Goal: Transaction & Acquisition: Book appointment/travel/reservation

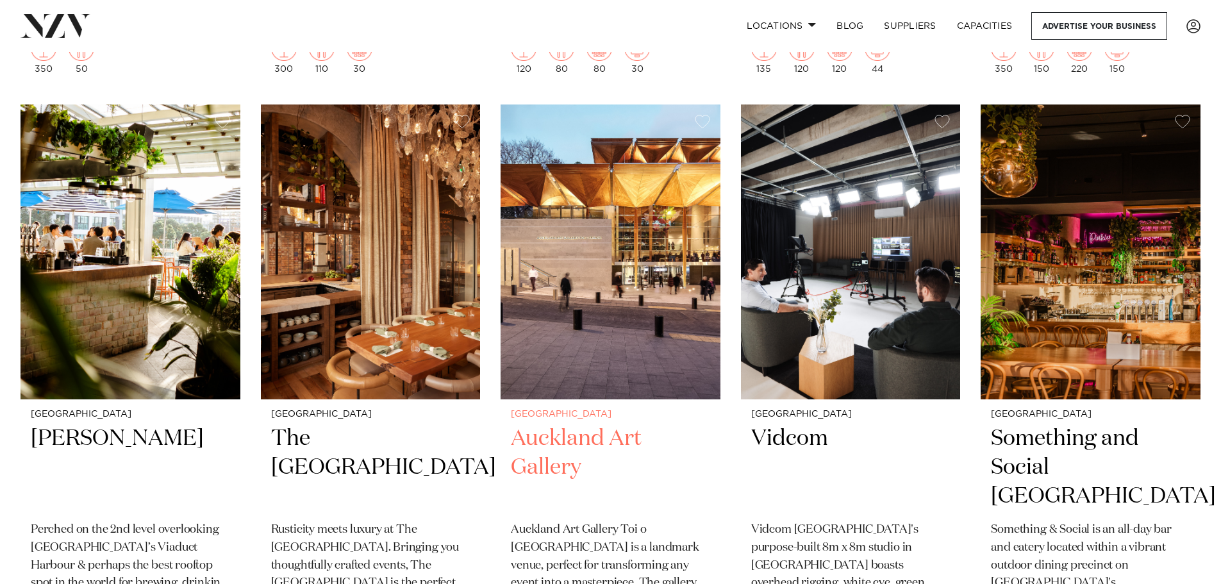
scroll to position [7950, 0]
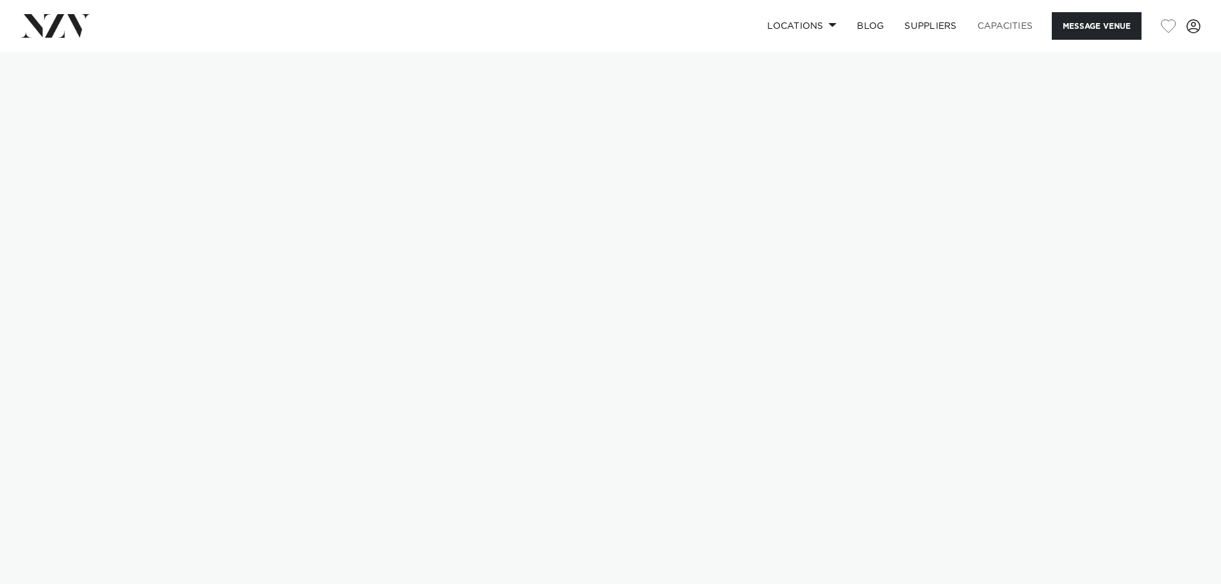
click at [993, 26] on link "Capacities" at bounding box center [1005, 26] width 76 height 28
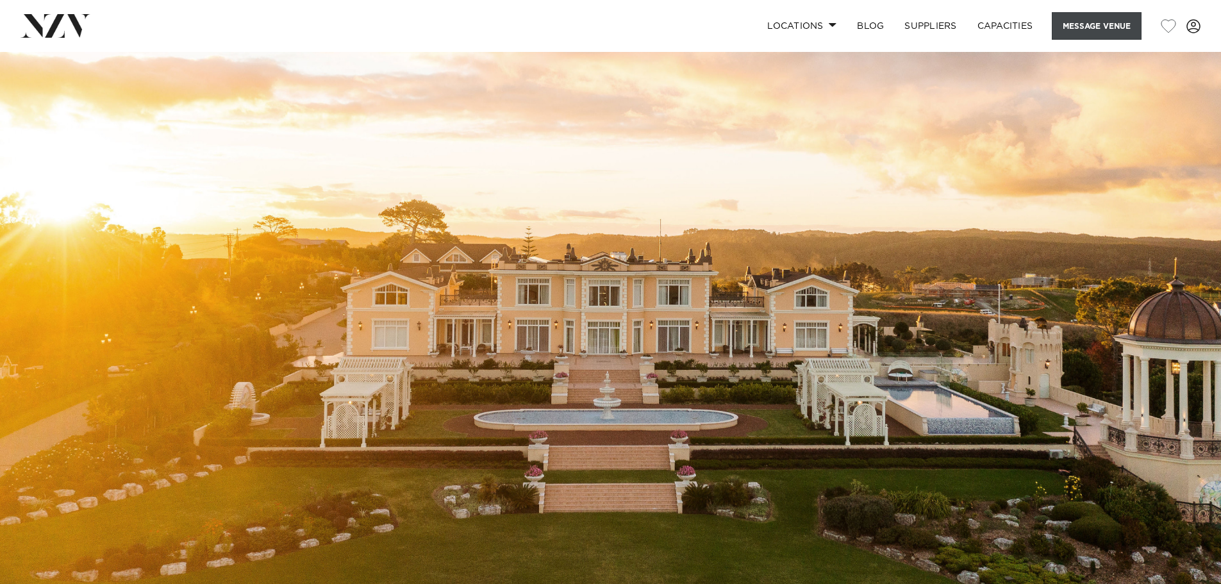
click at [1119, 17] on button "Message Venue" at bounding box center [1097, 26] width 90 height 28
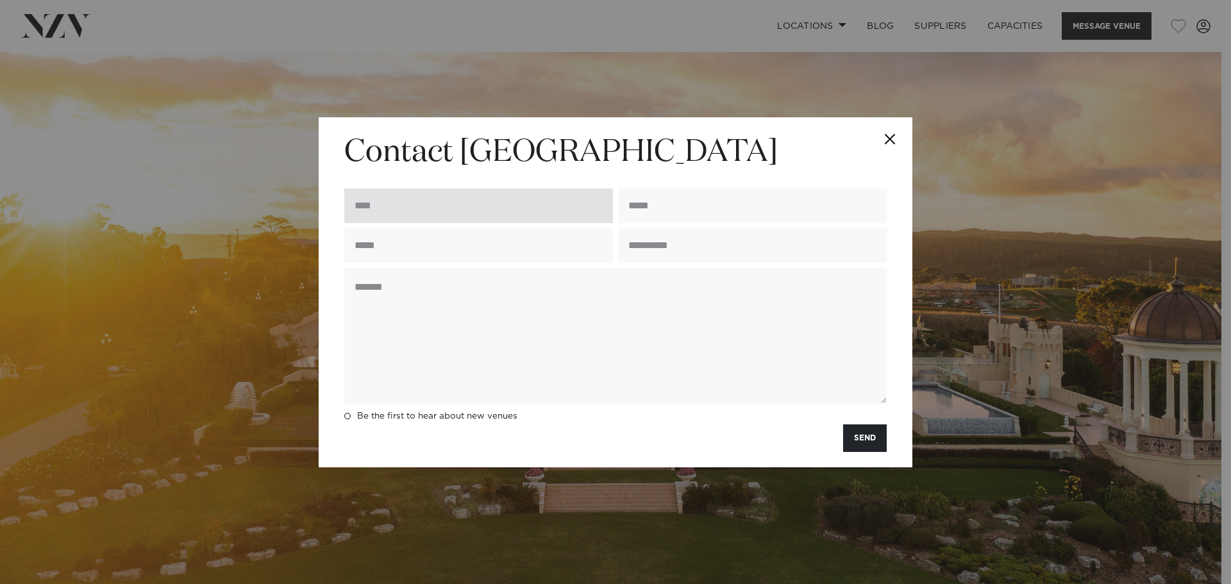
click at [480, 199] on input "text" at bounding box center [478, 205] width 269 height 35
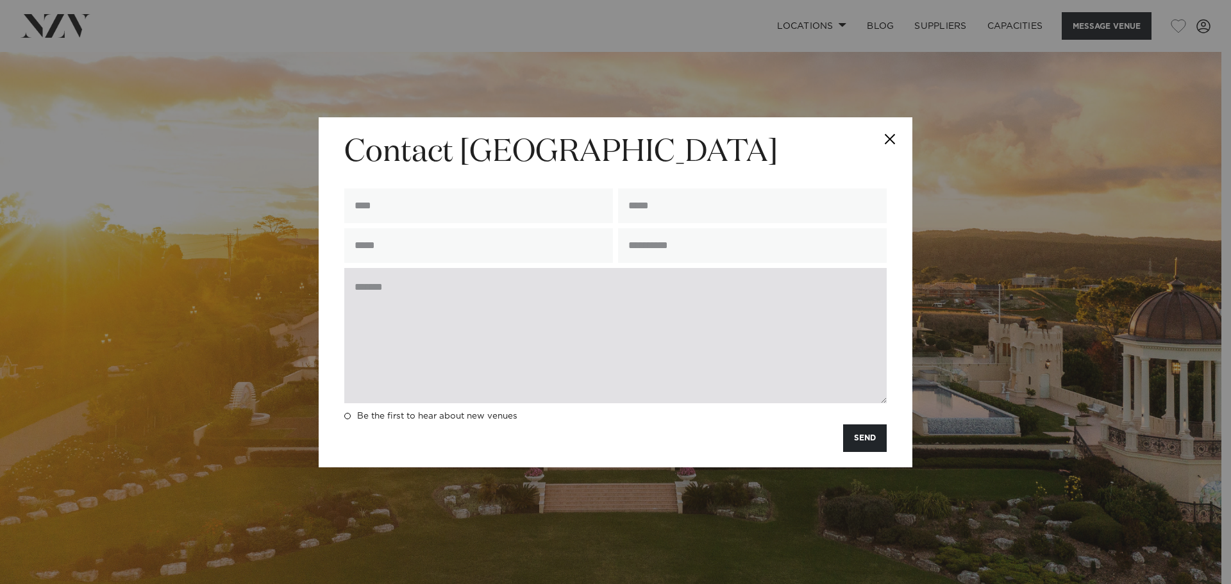
drag, startPoint x: 677, startPoint y: 335, endPoint x: 682, endPoint y: 307, distance: 27.9
click at [678, 335] on textarea at bounding box center [615, 335] width 542 height 135
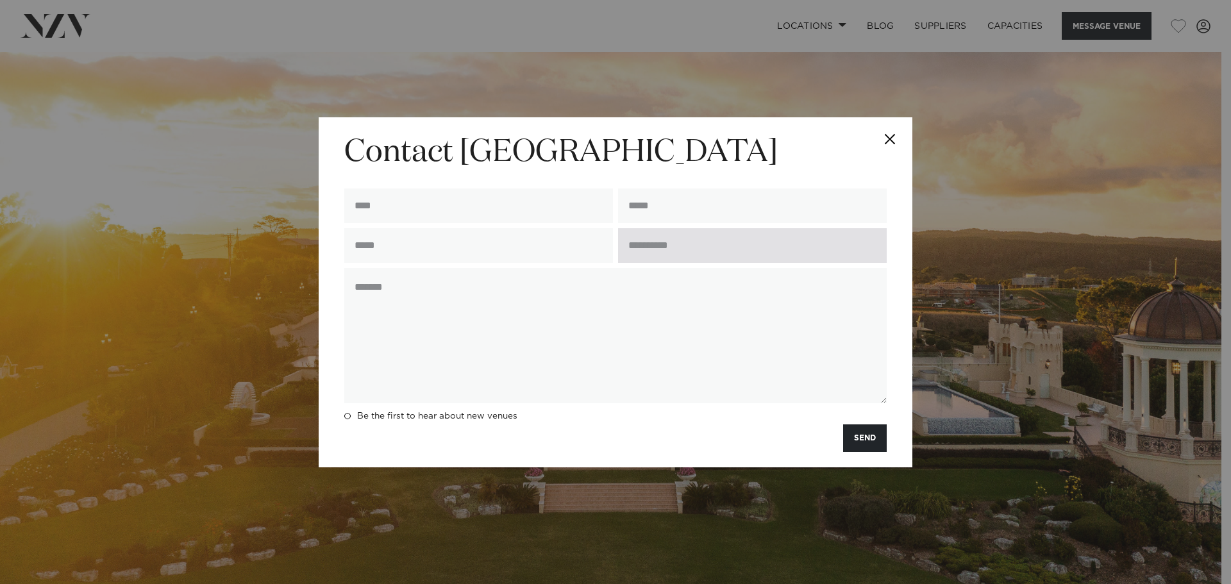
click at [681, 258] on input "text" at bounding box center [752, 245] width 269 height 35
drag, startPoint x: 497, startPoint y: 318, endPoint x: 440, endPoint y: 224, distance: 110.2
click at [492, 315] on textarea at bounding box center [615, 335] width 542 height 135
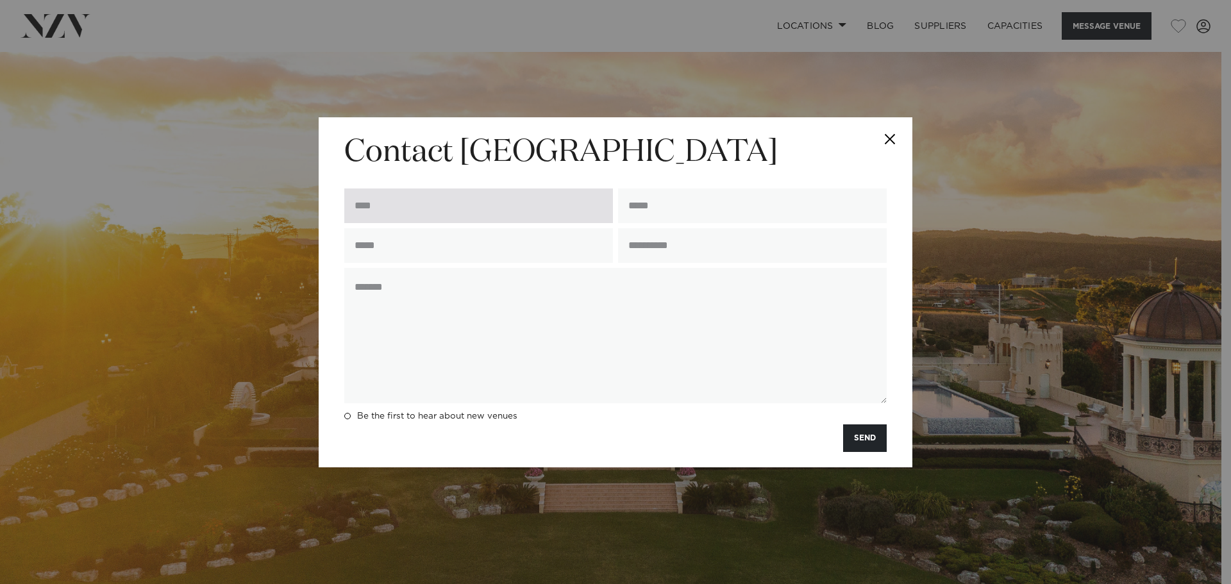
click at [440, 210] on input "text" at bounding box center [478, 205] width 269 height 35
type input "******"
type input "**********"
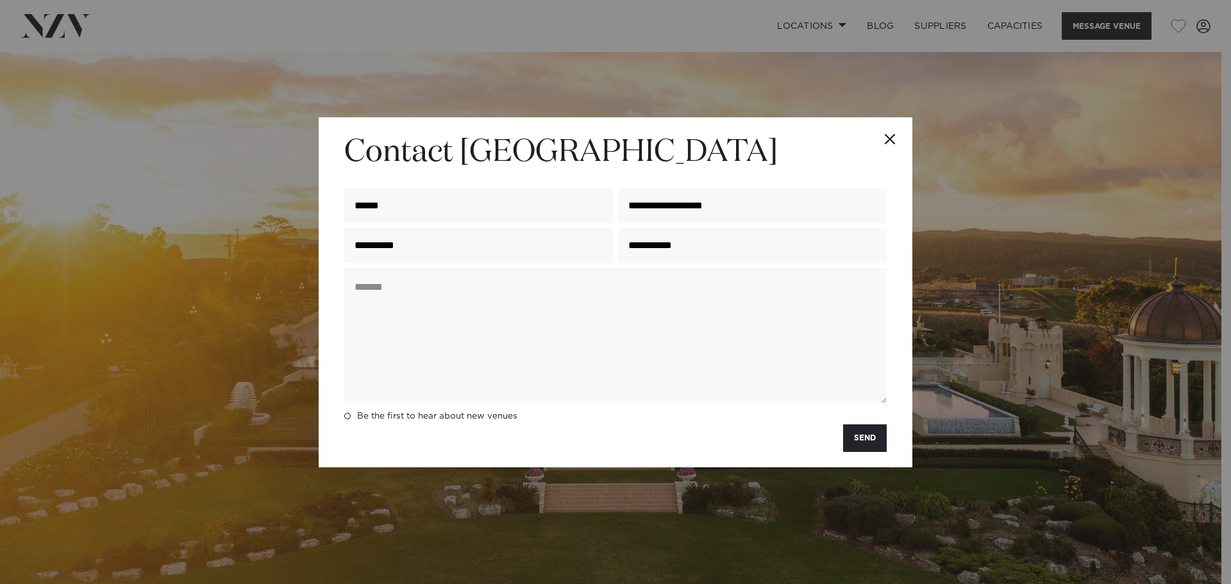
type input "**********"
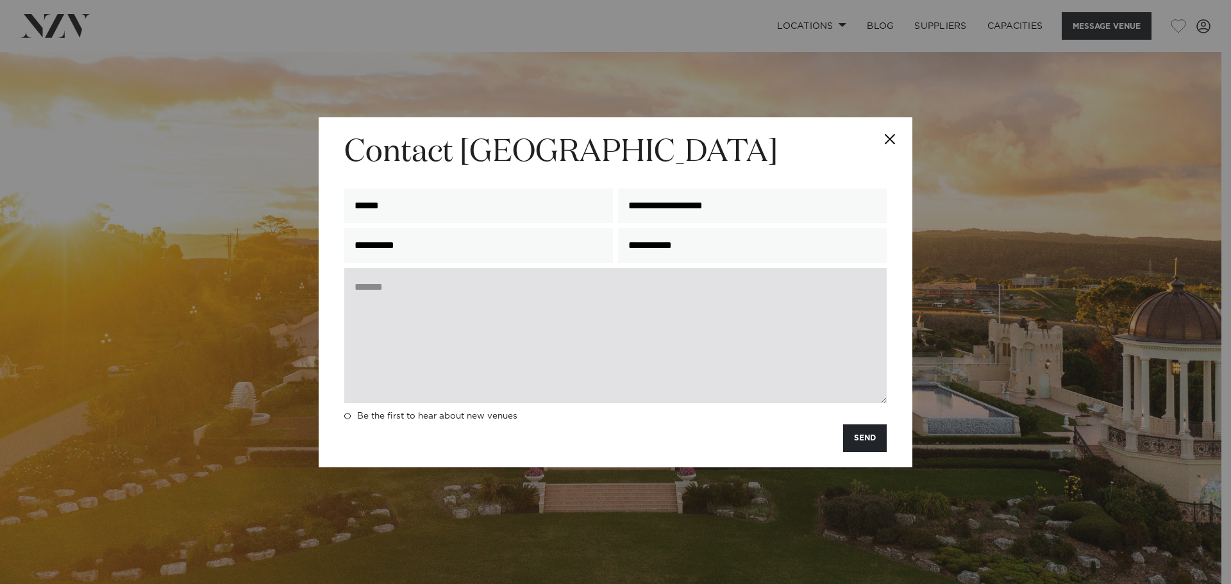
click at [590, 365] on textarea at bounding box center [615, 335] width 542 height 135
drag, startPoint x: 433, startPoint y: 278, endPoint x: 478, endPoint y: 291, distance: 46.7
click at [435, 279] on textarea "**********" at bounding box center [615, 335] width 542 height 135
click at [465, 290] on textarea "**********" at bounding box center [615, 335] width 542 height 135
click at [465, 289] on textarea "**********" at bounding box center [615, 335] width 542 height 135
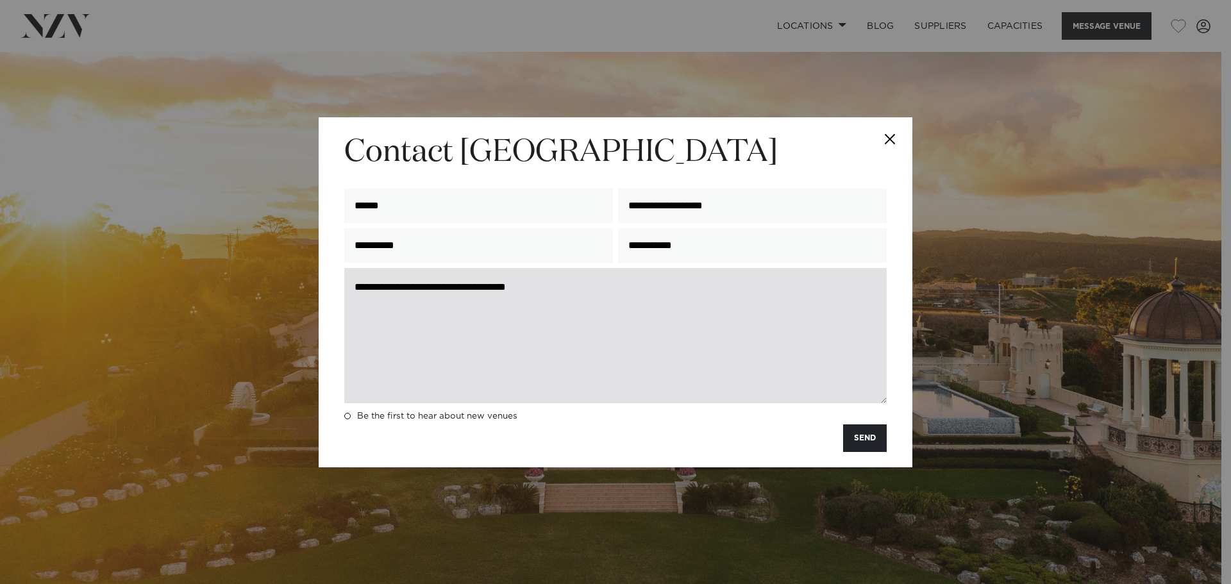
click at [592, 287] on textarea "**********" at bounding box center [615, 335] width 542 height 135
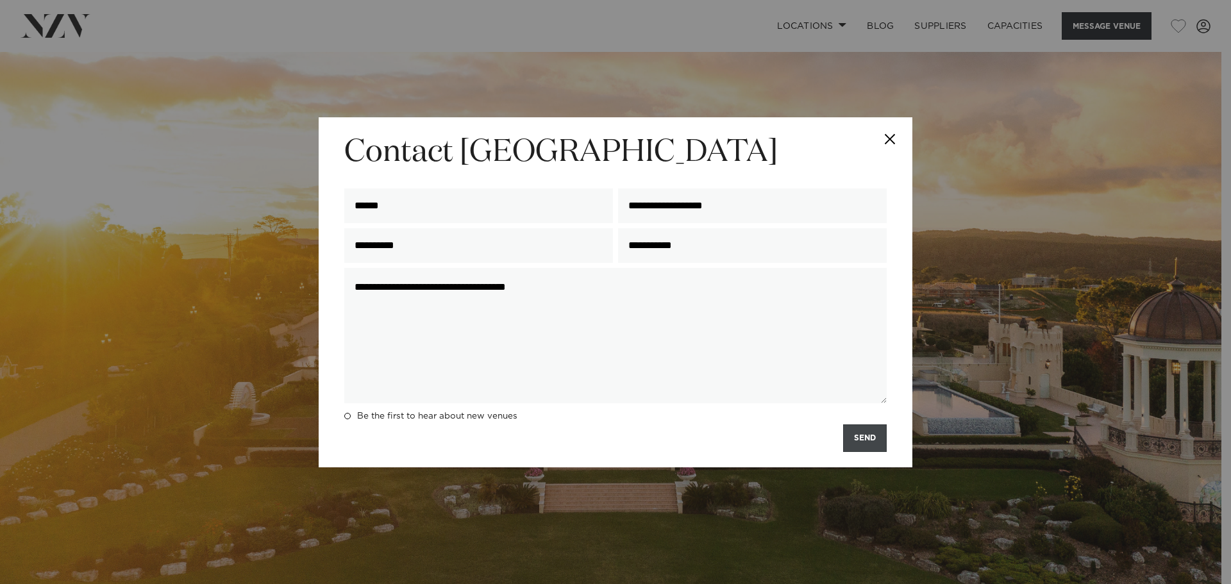
type textarea "**********"
click at [872, 440] on button "SEND" at bounding box center [865, 438] width 44 height 28
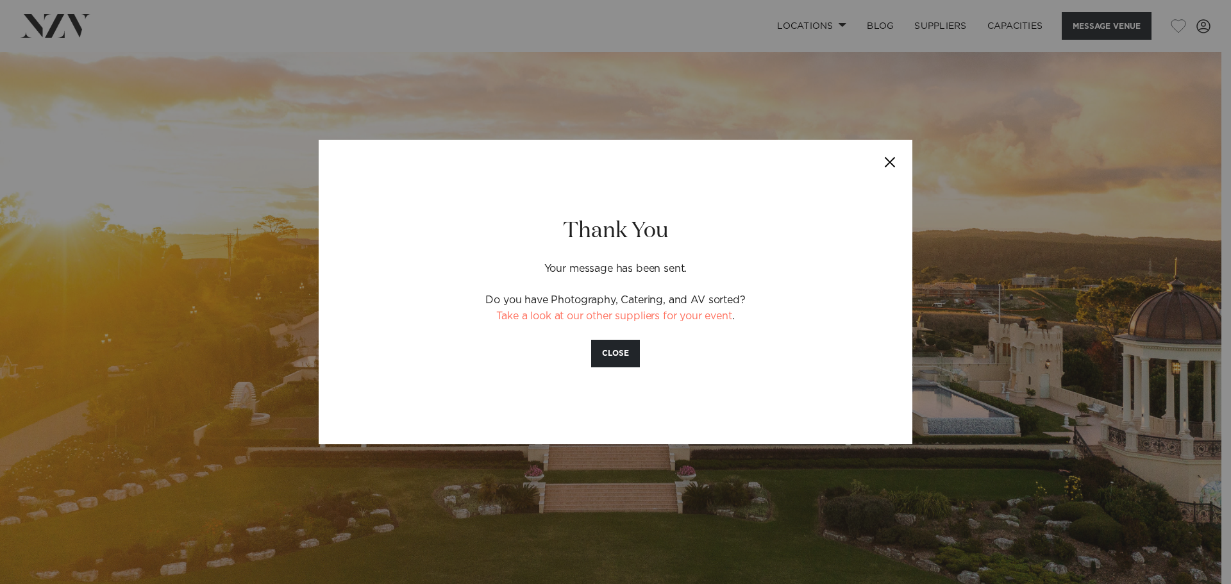
click at [890, 160] on button "Close" at bounding box center [889, 162] width 45 height 45
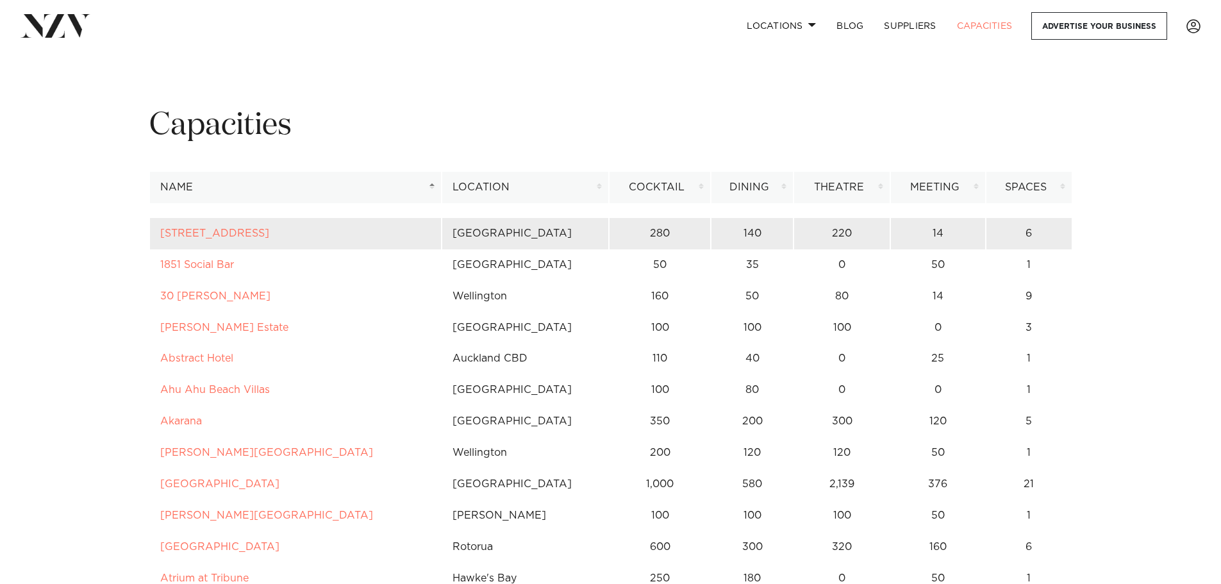
click at [458, 230] on td "[GEOGRAPHIC_DATA]" at bounding box center [525, 233] width 167 height 31
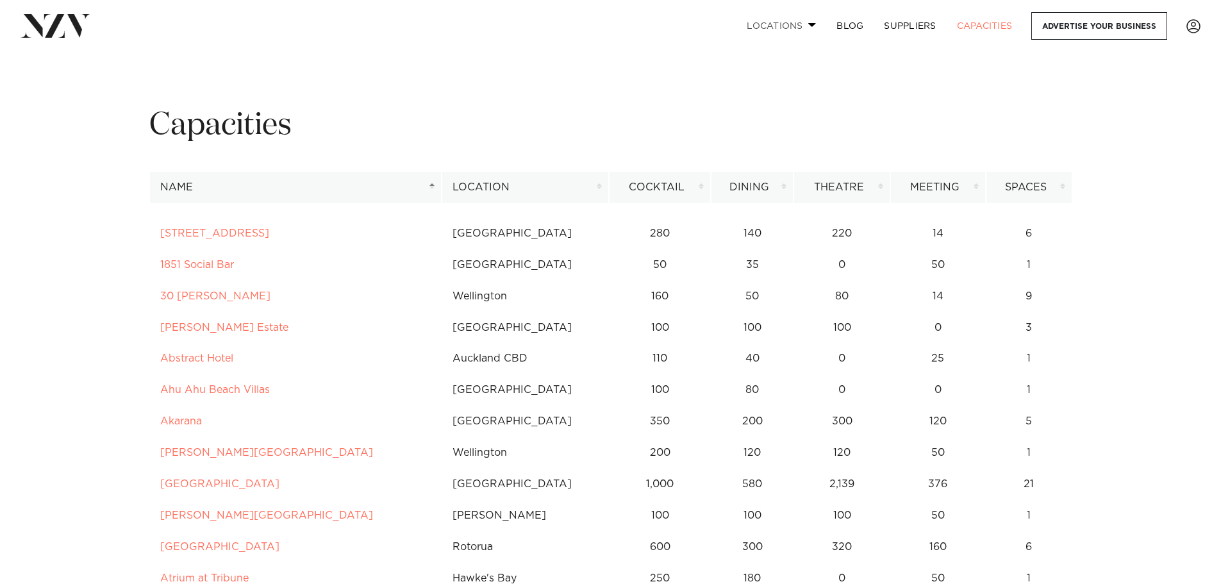
click at [779, 29] on link "Locations" at bounding box center [782, 26] width 90 height 28
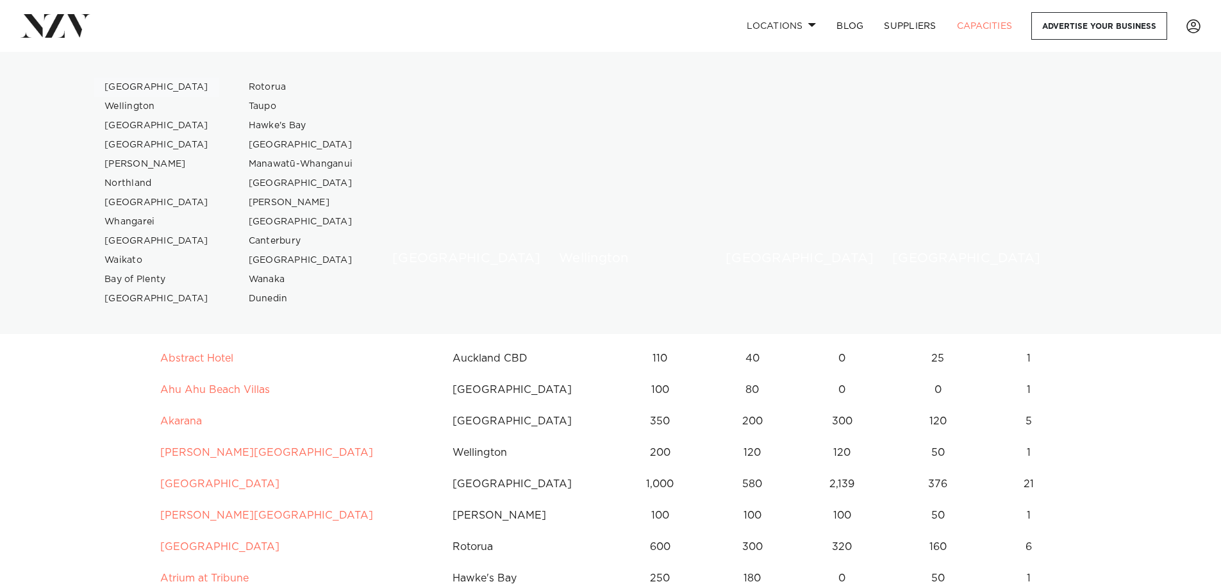
click at [133, 87] on link "[GEOGRAPHIC_DATA]" at bounding box center [156, 87] width 125 height 19
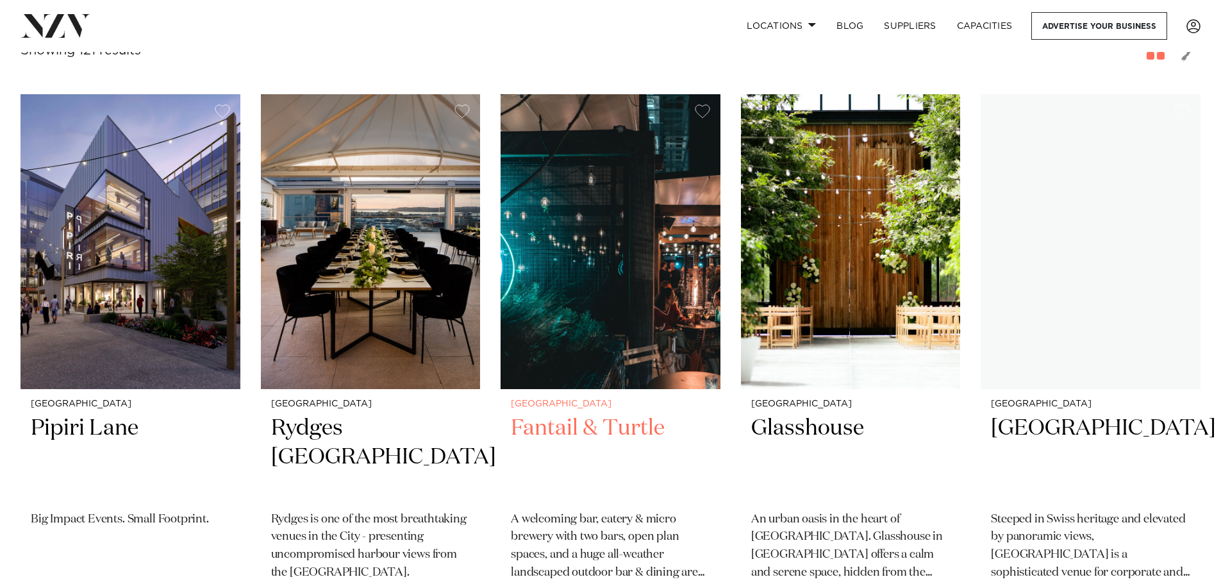
scroll to position [513, 0]
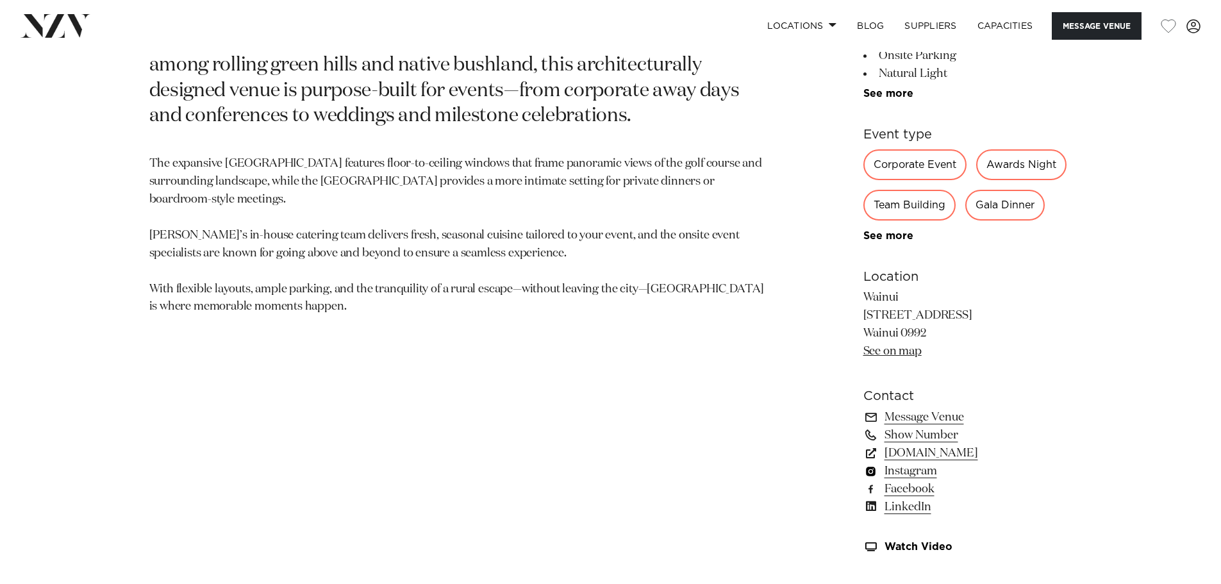
scroll to position [962, 0]
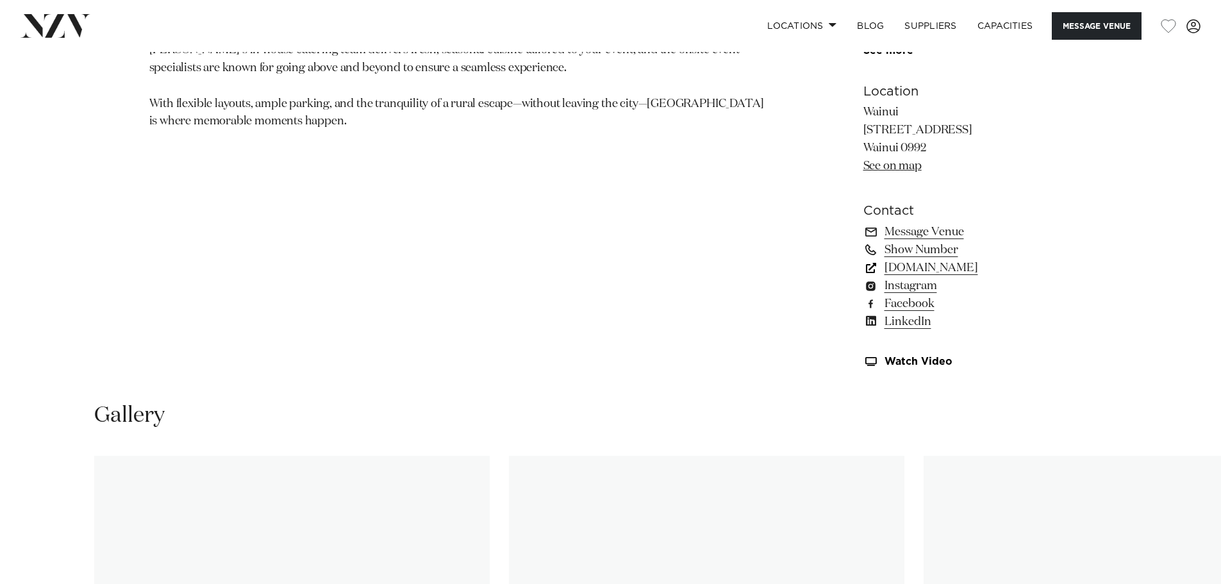
click at [919, 269] on link "wainui.online" at bounding box center [968, 268] width 209 height 18
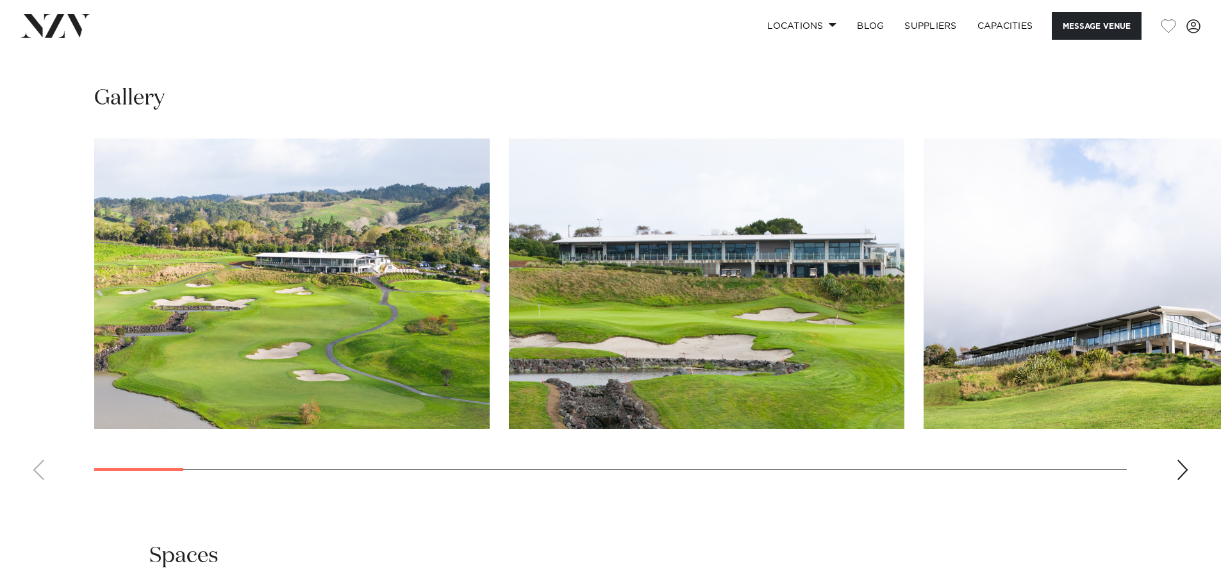
scroll to position [1282, 0]
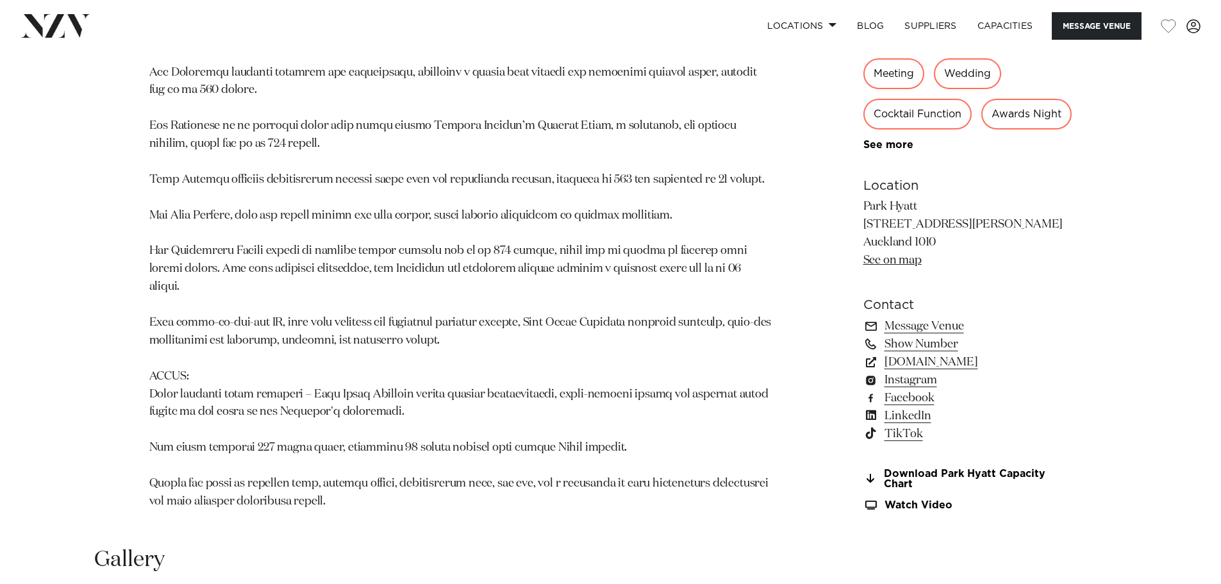
scroll to position [1026, 0]
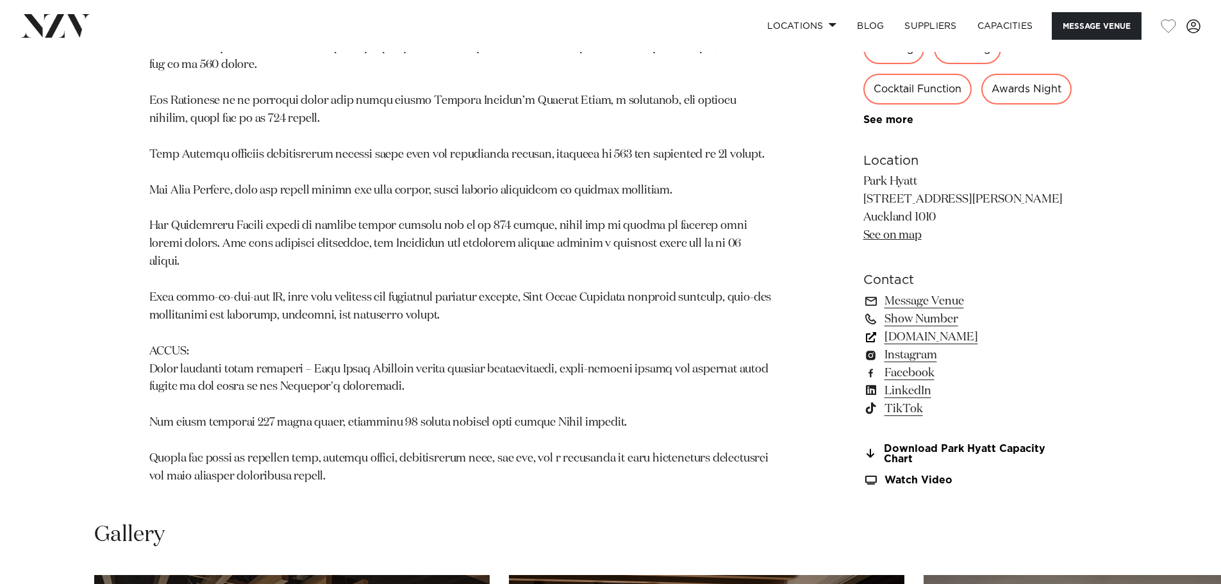
click at [921, 328] on link "[DOMAIN_NAME]" at bounding box center [968, 337] width 209 height 18
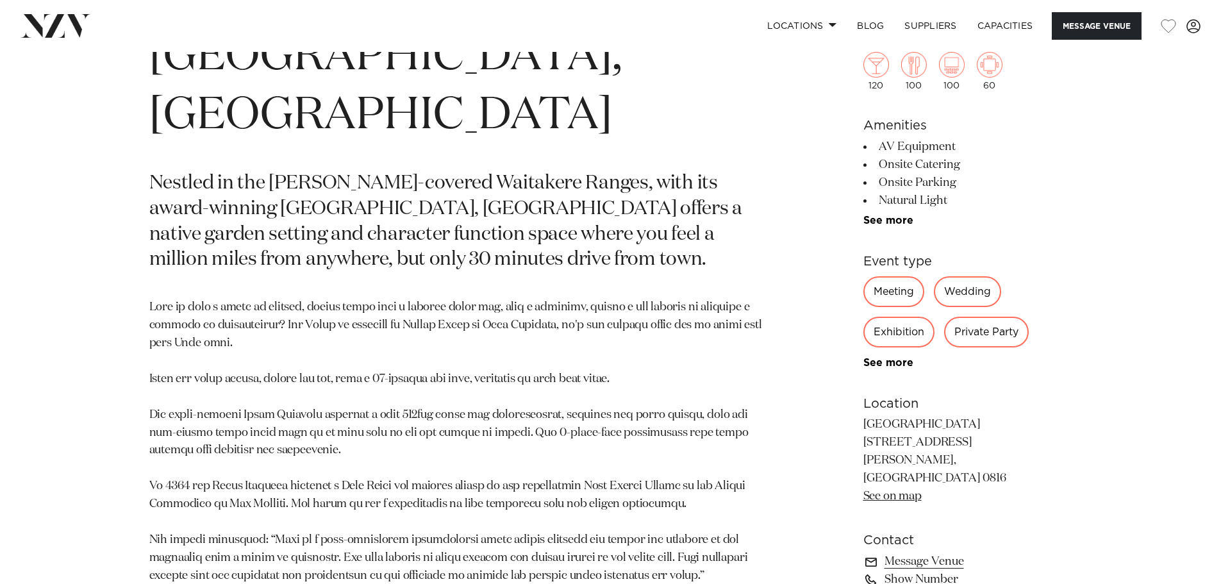
scroll to position [898, 0]
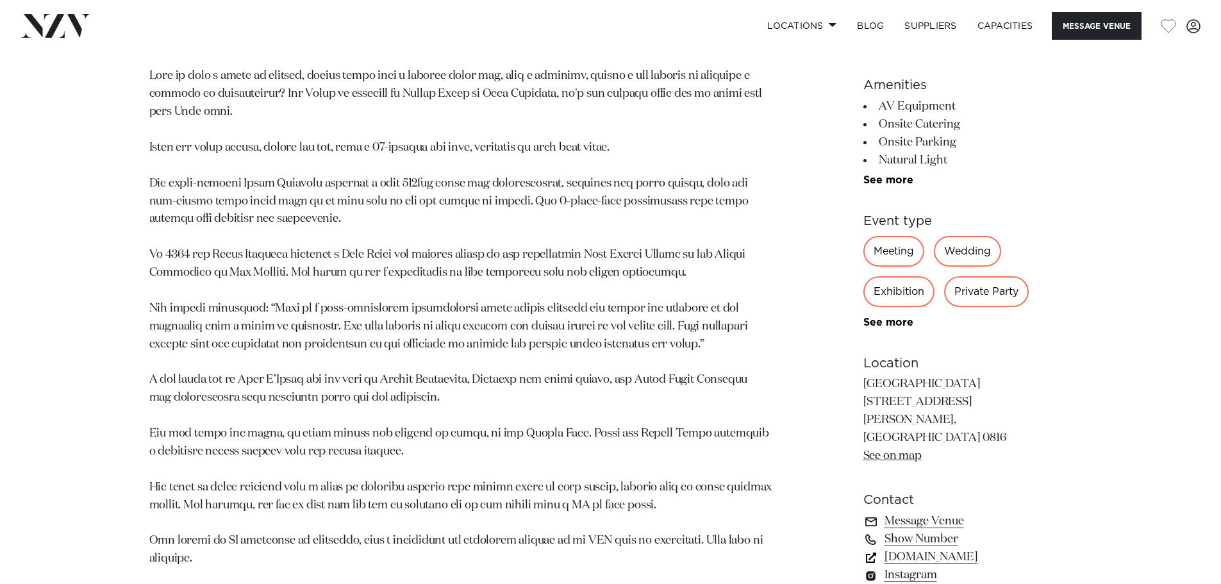
click at [921, 549] on link "simplyevents.co.nz" at bounding box center [968, 558] width 209 height 18
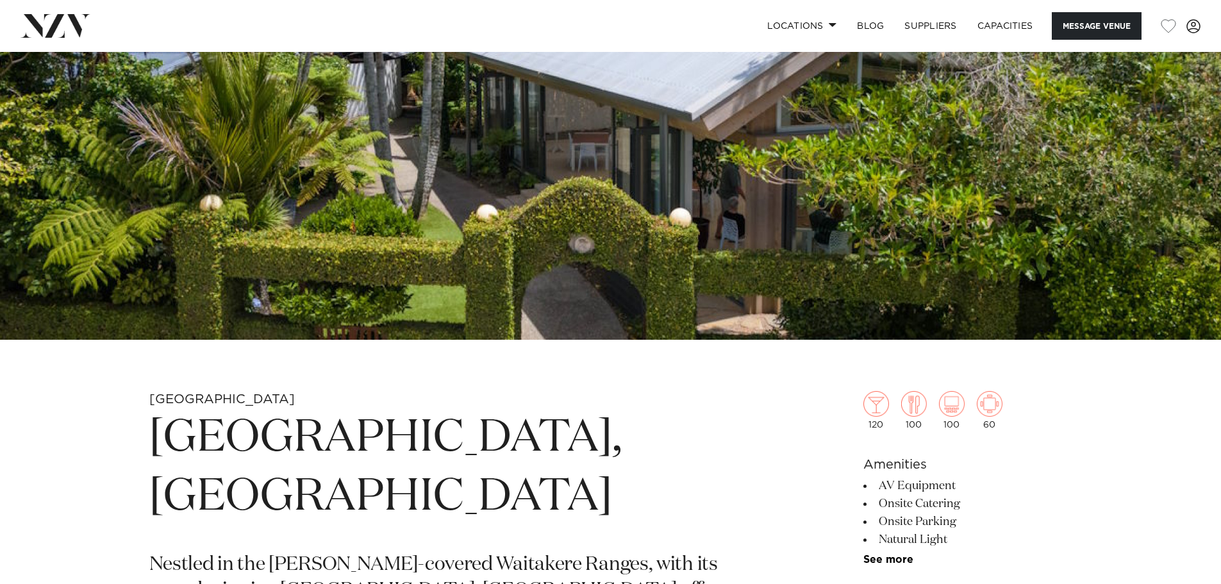
scroll to position [0, 0]
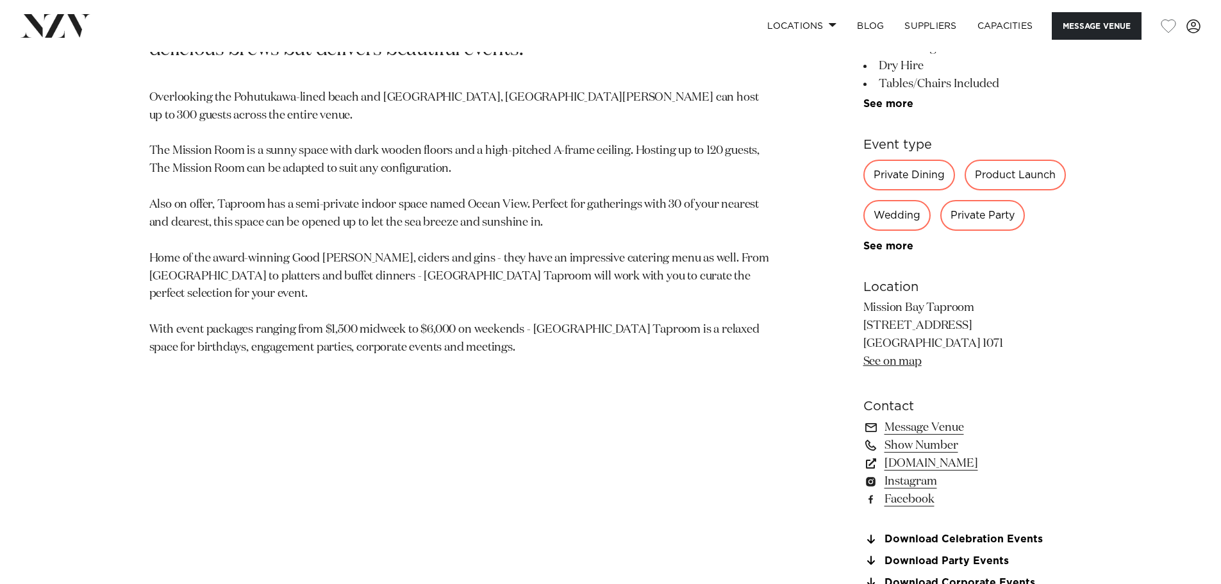
scroll to position [769, 0]
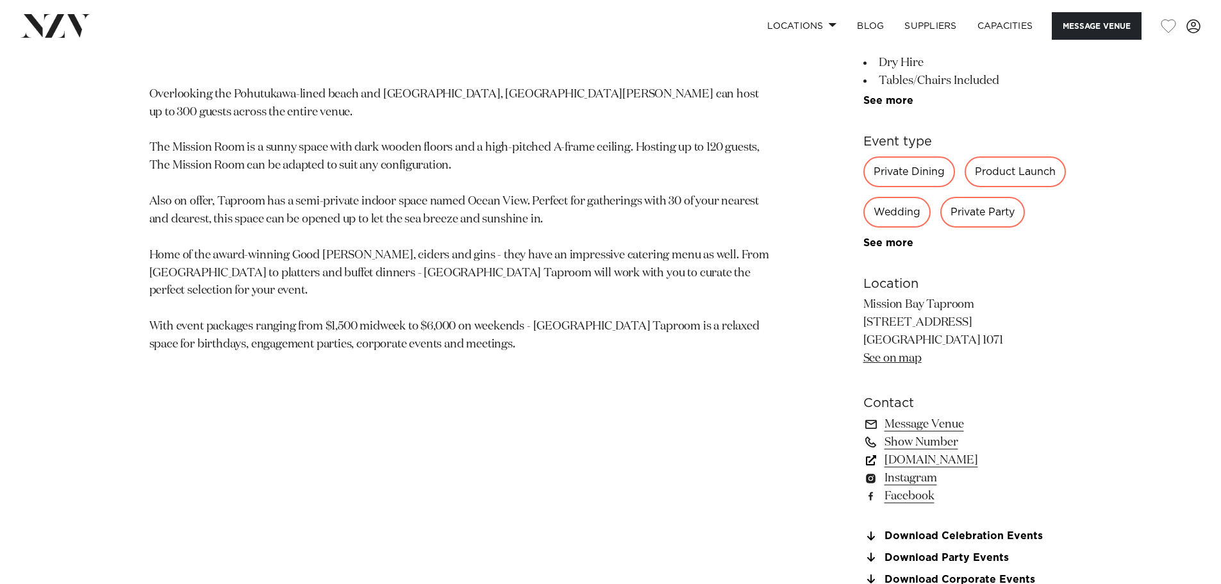
click at [901, 455] on link "[DOMAIN_NAME]" at bounding box center [968, 460] width 209 height 18
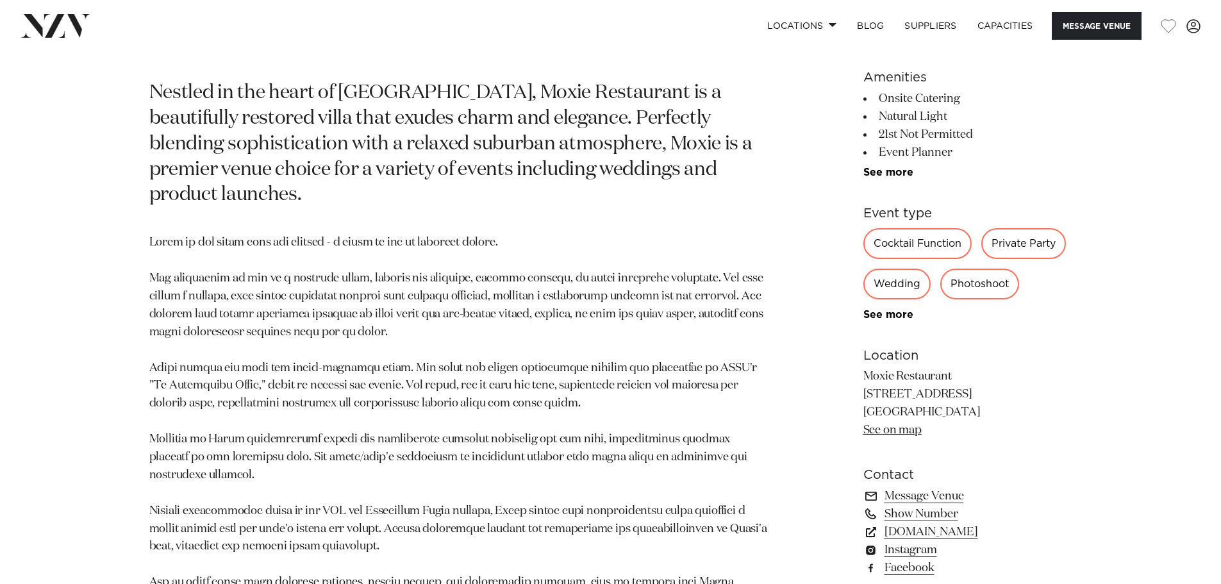
scroll to position [705, 0]
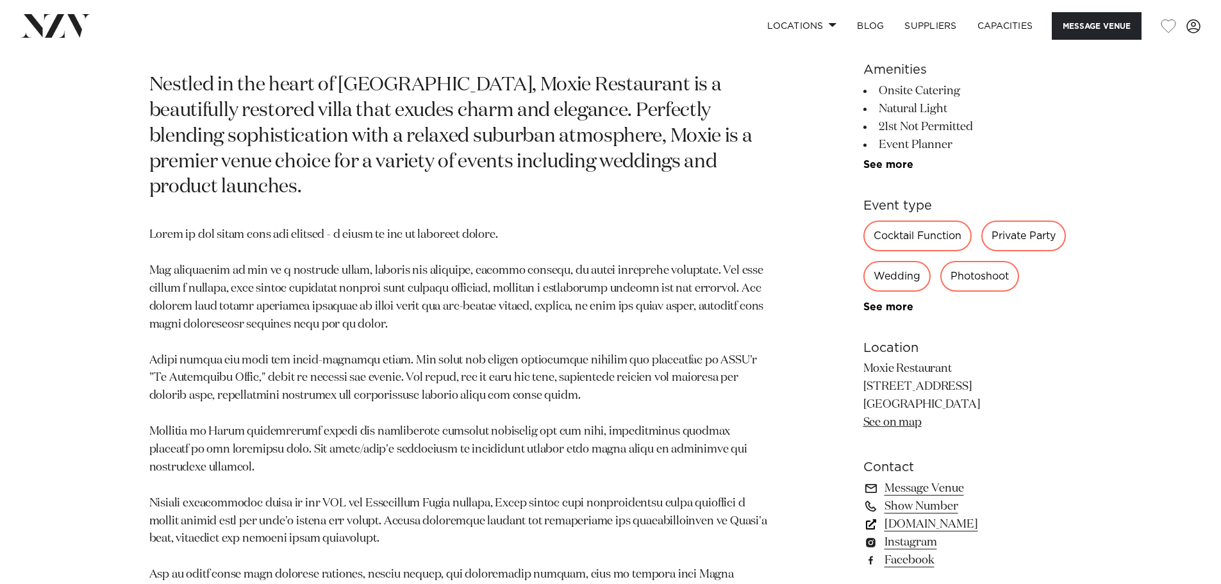
click at [927, 521] on link "www.moxierestaurant.co.nz" at bounding box center [968, 524] width 209 height 18
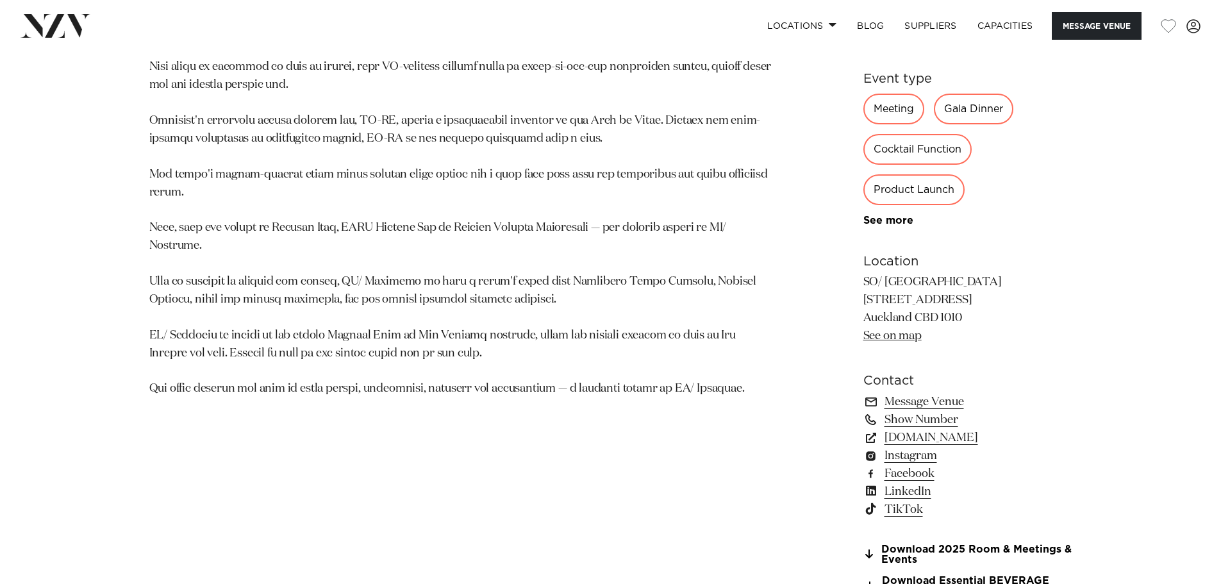
scroll to position [833, 0]
click at [912, 431] on link "[DOMAIN_NAME]" at bounding box center [968, 437] width 209 height 18
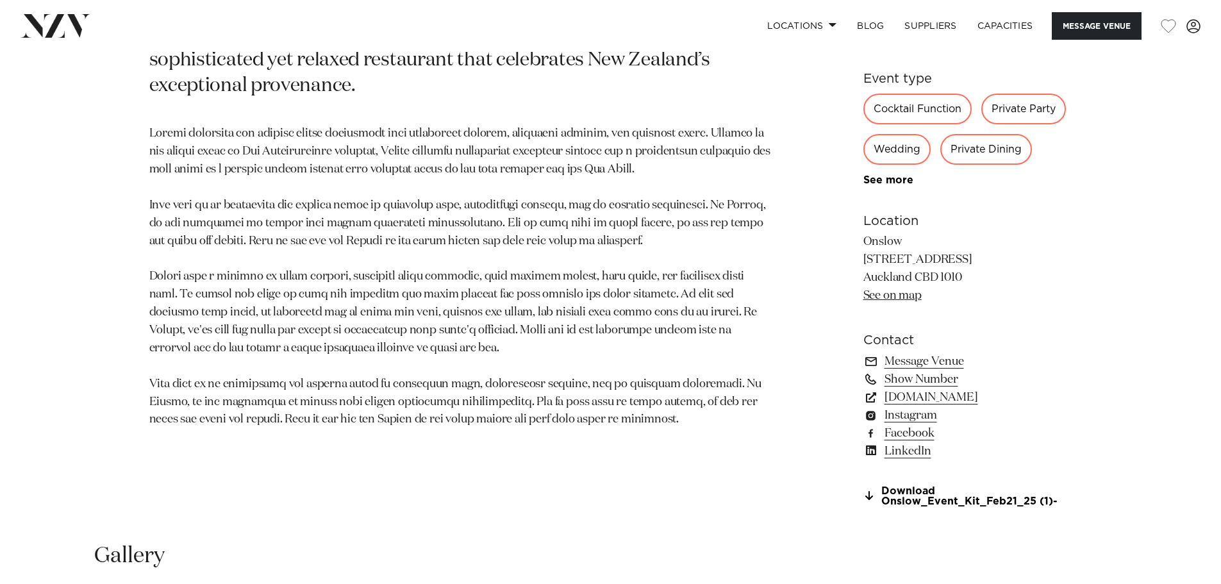
scroll to position [833, 0]
click at [939, 394] on link "[DOMAIN_NAME]" at bounding box center [968, 396] width 209 height 18
